Goal: Task Accomplishment & Management: Use online tool/utility

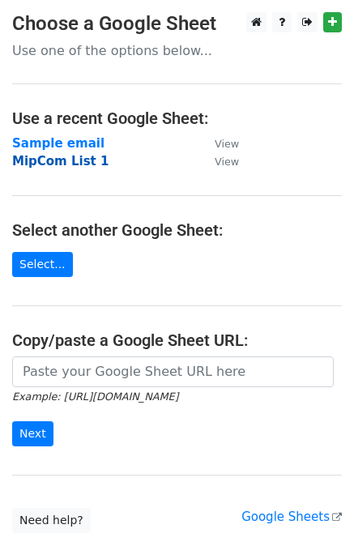
click at [69, 158] on strong "MipCom List 1" at bounding box center [60, 161] width 96 height 15
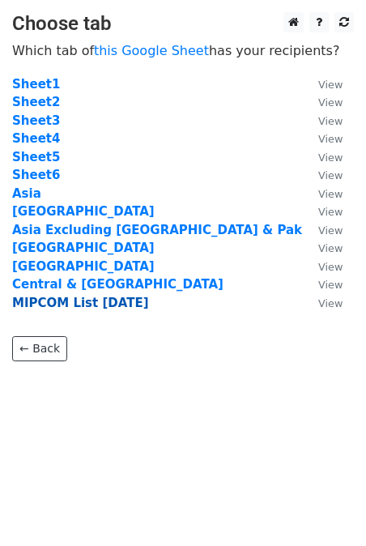
click at [79, 301] on strong "MIPCOM List [DATE]" at bounding box center [80, 303] width 137 height 15
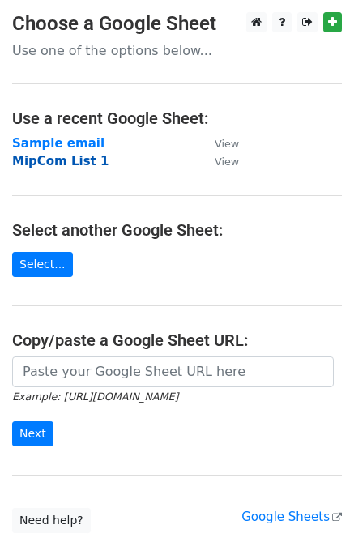
click at [75, 160] on strong "MipCom List 1" at bounding box center [60, 161] width 96 height 15
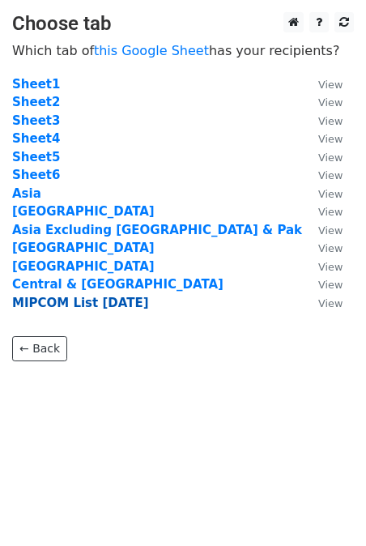
click at [92, 307] on strong "MIPCOM List [DATE]" at bounding box center [80, 303] width 137 height 15
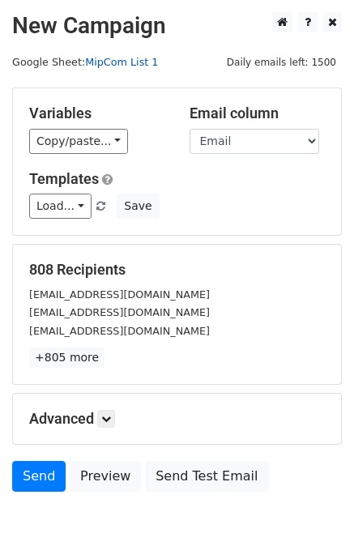
click at [96, 64] on link "MipCom List 1" at bounding box center [121, 62] width 73 height 12
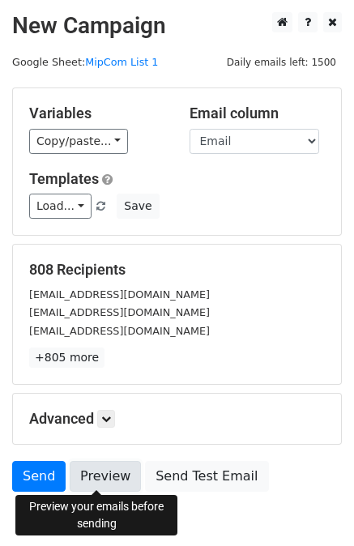
click at [103, 481] on link "Preview" at bounding box center [105, 476] width 71 height 31
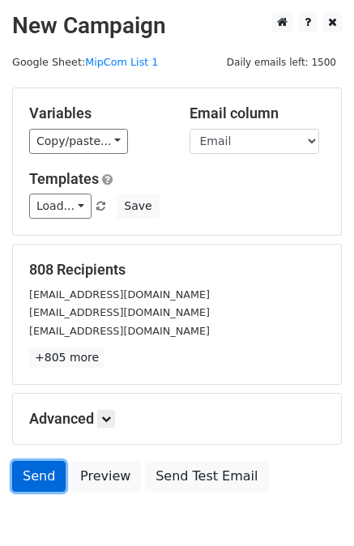
click at [31, 474] on link "Send" at bounding box center [38, 476] width 53 height 31
